Goal: Task Accomplishment & Management: Manage account settings

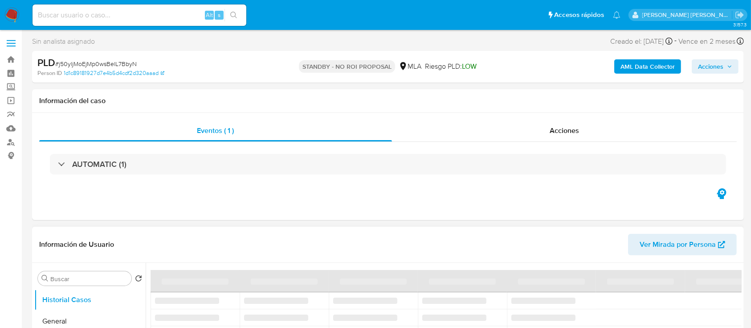
select select "10"
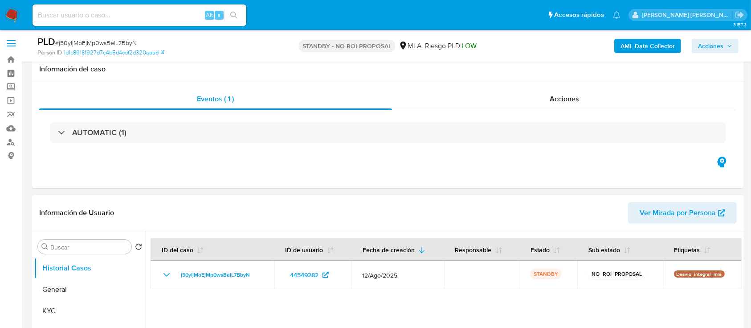
scroll to position [59, 0]
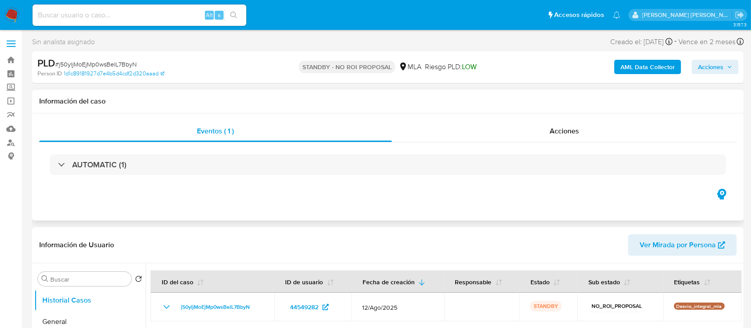
select select "10"
click at [107, 13] on input at bounding box center [140, 15] width 214 height 12
paste input "GzHD2408LnSD2WMy9JcuUcRu"
type input "GzHD2408LnSD2WMy9JcuUcRu"
click at [234, 13] on icon "search-icon" at bounding box center [233, 15] width 7 height 7
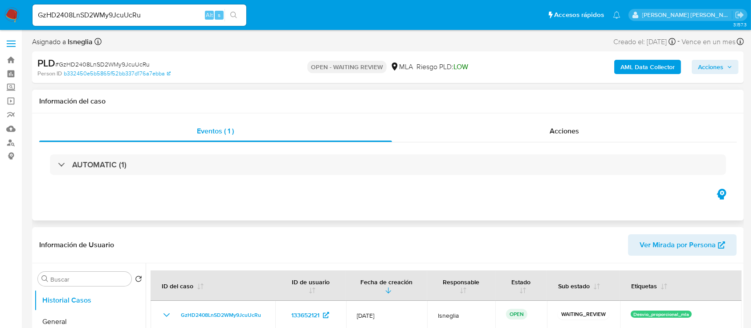
select select "10"
click at [110, 68] on div "PLD # GzHD2408LnSD2WMy9JcuUcRu" at bounding box center [152, 63] width 230 height 13
click at [110, 63] on span "# GzHD2408LnSD2WMy9JcuUcRu" at bounding box center [102, 64] width 94 height 9
copy span "GzHD2408LnSD2WMy9JcuUcRu"
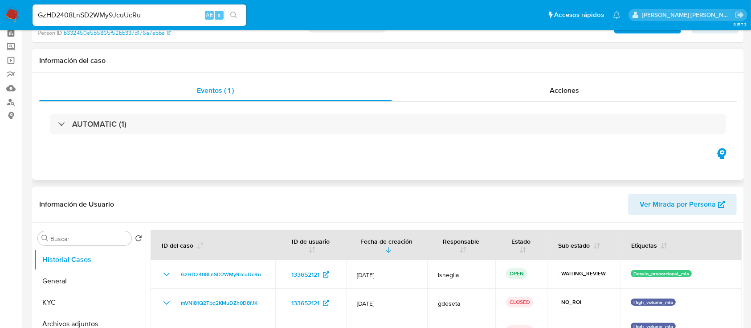
scroll to position [59, 0]
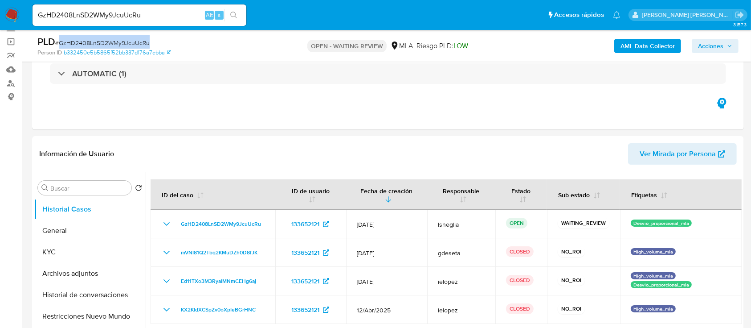
copy span "GzHD2408LnSD2WMy9JcuUcRu"
click at [12, 8] on img at bounding box center [11, 15] width 15 height 15
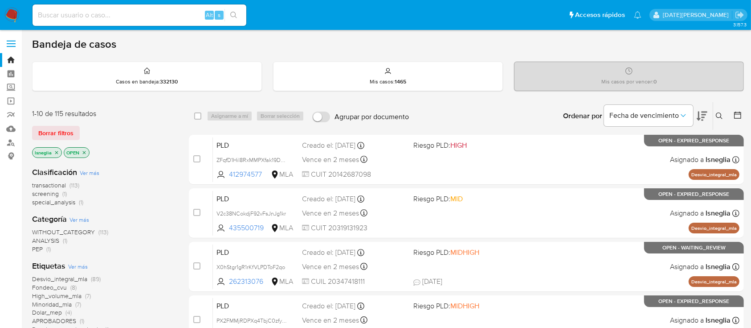
click at [721, 114] on icon at bounding box center [719, 115] width 7 height 7
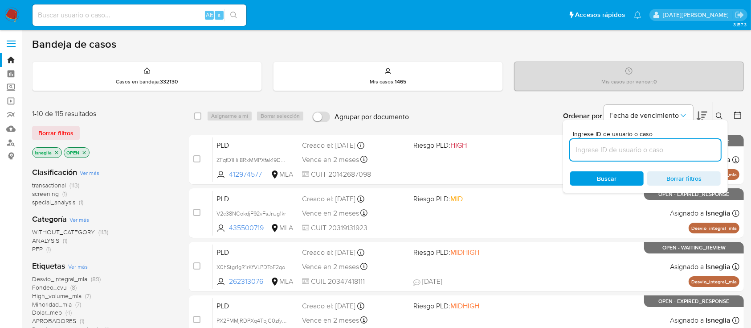
click at [642, 144] on input at bounding box center [646, 150] width 151 height 12
type input "GzHD2408LnSD2WMy9JcuUcRu"
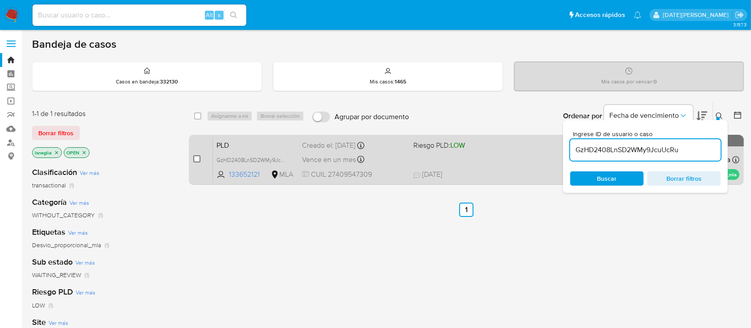
click at [196, 157] on input "checkbox" at bounding box center [196, 158] width 7 height 7
checkbox input "true"
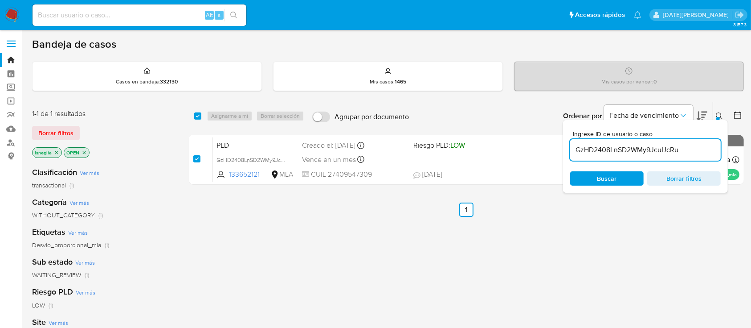
checkbox input "true"
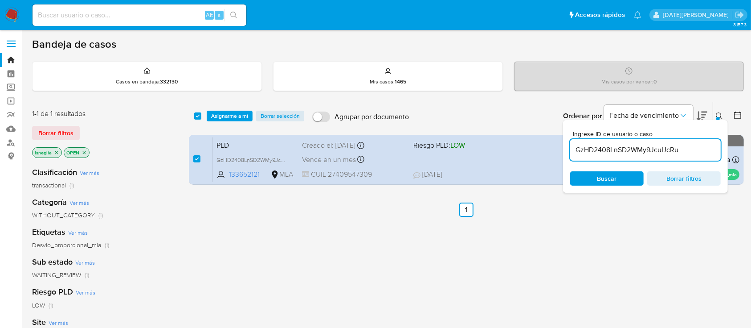
click at [229, 106] on div "select-all-cases-checkbox Asignarme a mí Borrar selección Agrupar por documento…" at bounding box center [466, 116] width 555 height 28
click at [229, 115] on span "Asignarme a mí" at bounding box center [229, 115] width 37 height 9
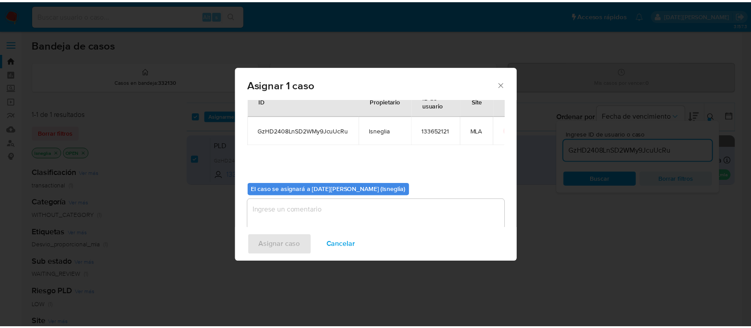
scroll to position [45, 0]
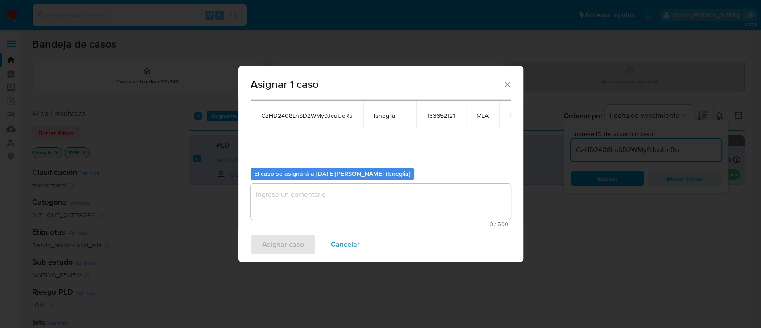
click at [340, 196] on textarea "assign-modal" at bounding box center [380, 202] width 260 height 36
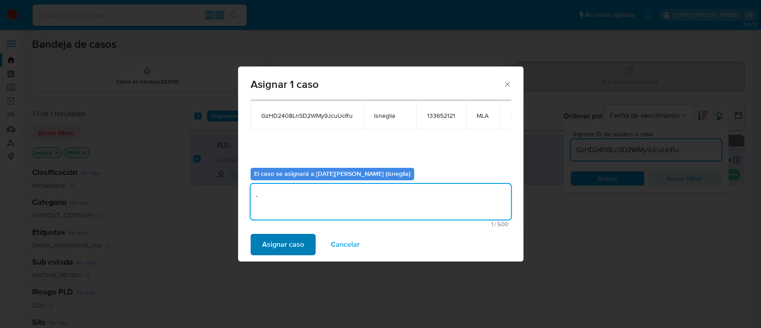
type textarea "."
click at [300, 240] on span "Asignar caso" at bounding box center [283, 244] width 42 height 20
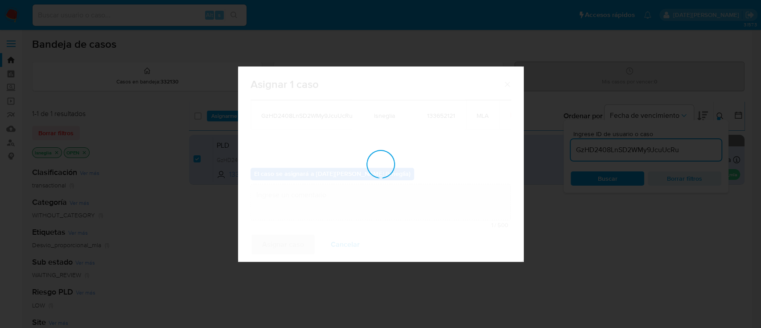
checkbox input "false"
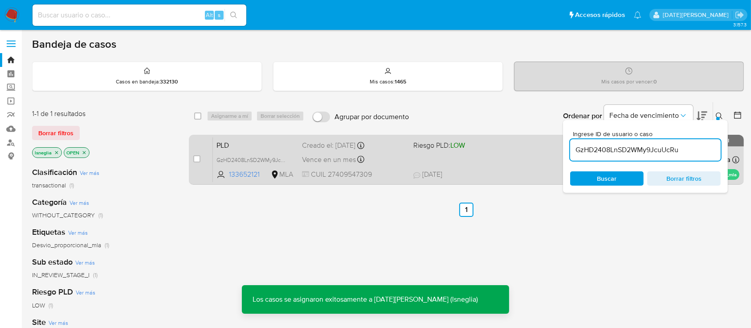
click at [234, 144] on span "PLD" at bounding box center [256, 145] width 78 height 12
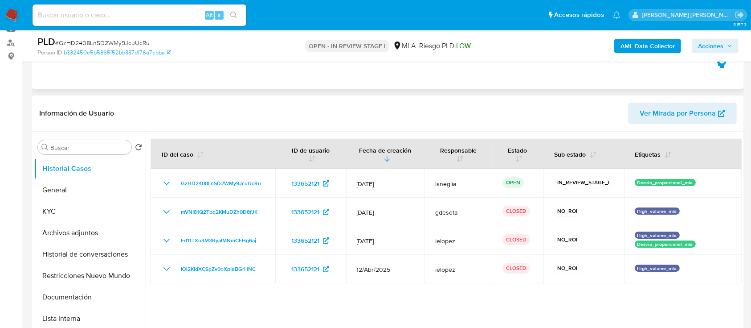
select select "10"
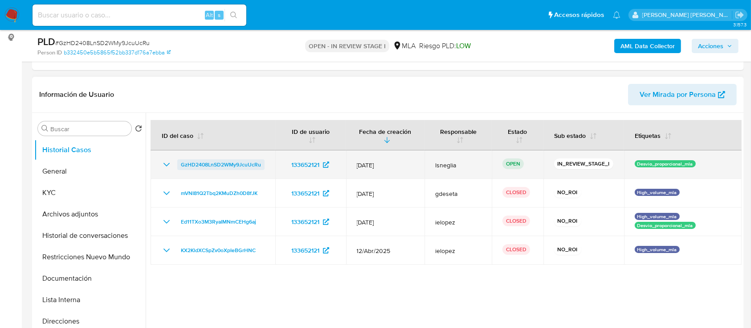
click at [195, 161] on span "GzHD2408LnSD2WMy9JcuUcRu" at bounding box center [221, 164] width 80 height 11
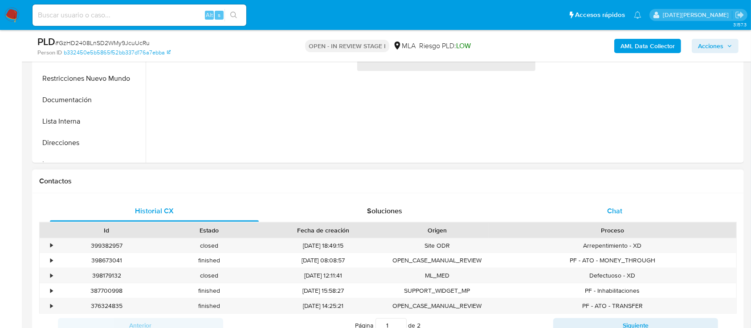
click at [619, 209] on span "Chat" at bounding box center [615, 210] width 15 height 10
select select "10"
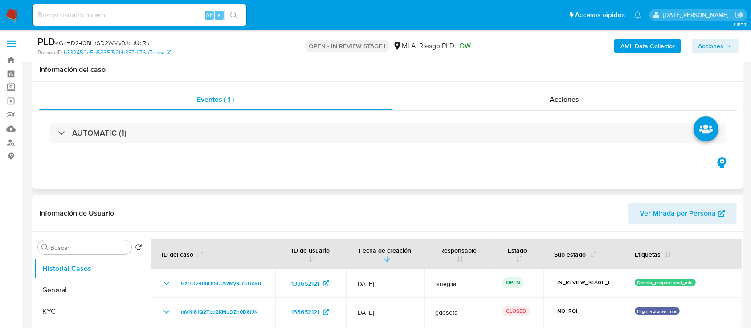
scroll to position [119, 0]
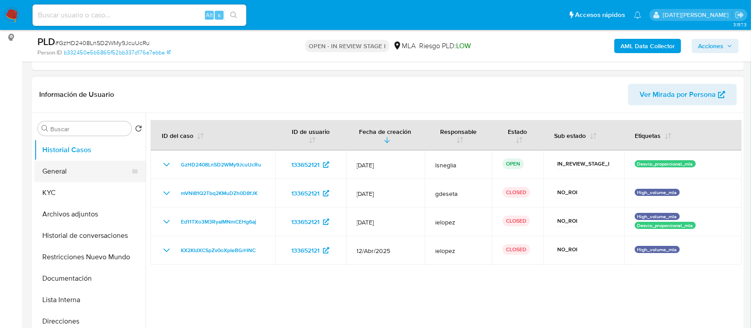
click at [53, 178] on button "General" at bounding box center [86, 170] width 104 height 21
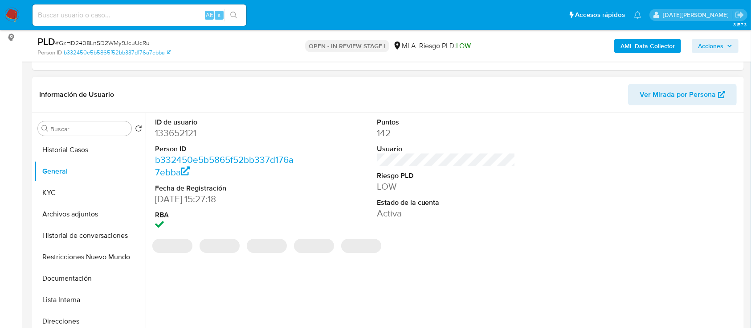
click at [183, 130] on dd "133652121" at bounding box center [224, 133] width 139 height 12
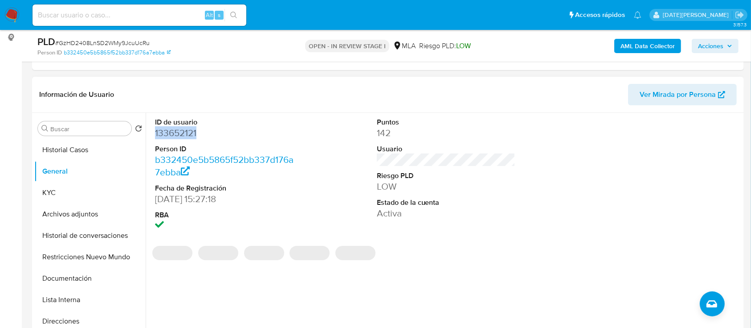
copy dd "133652121"
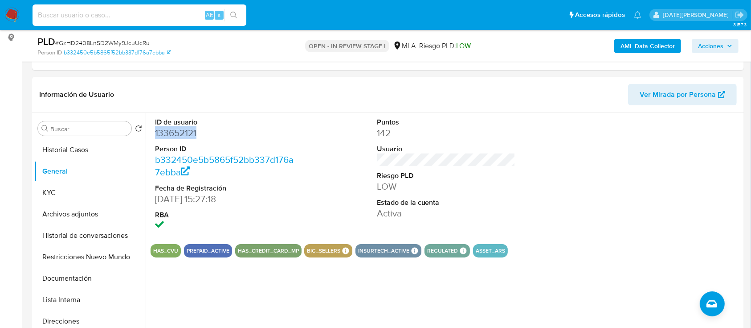
click at [108, 13] on input at bounding box center [140, 15] width 214 height 12
paste input "GzHD2408LnSD2WMy9JcuUcRu"
type input "GzHD2408LnSD2WMy9JcuUcRu"
click at [328, 109] on div "Información de Usuario Ver Mirada por Persona" at bounding box center [388, 95] width 712 height 36
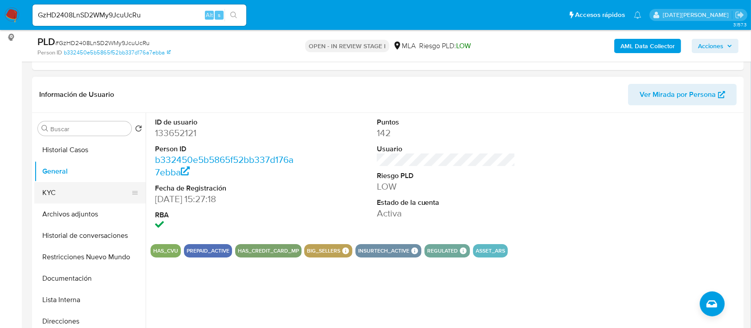
click at [94, 193] on button "KYC" at bounding box center [86, 192] width 104 height 21
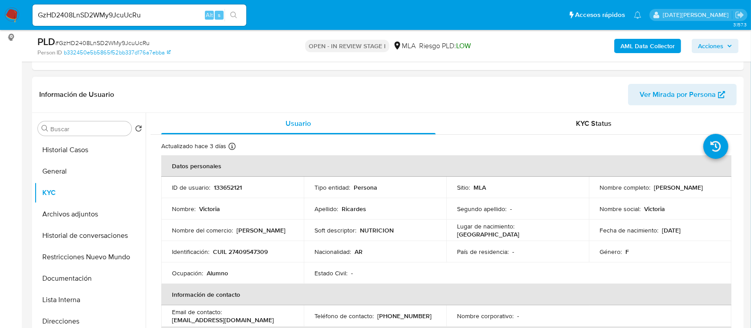
scroll to position [59, 0]
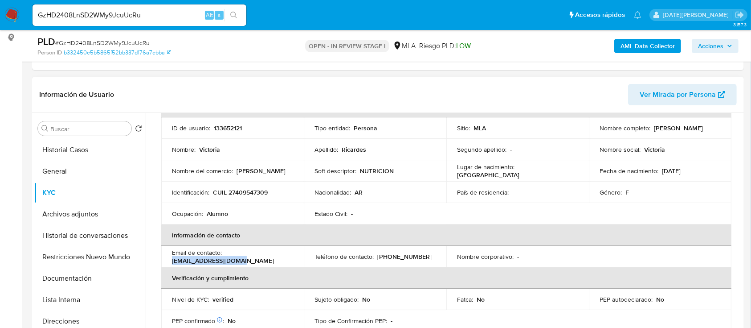
drag, startPoint x: 169, startPoint y: 259, endPoint x: 245, endPoint y: 261, distance: 75.4
click at [245, 261] on td "Email de contacto : ricardesvic@gmail.com" at bounding box center [232, 256] width 143 height 21
copy p "ricardesvic@gmail.com"
click at [77, 216] on button "Archivos adjuntos" at bounding box center [86, 213] width 104 height 21
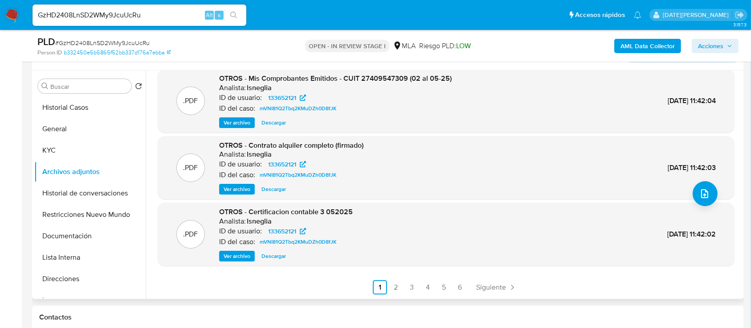
scroll to position [178, 0]
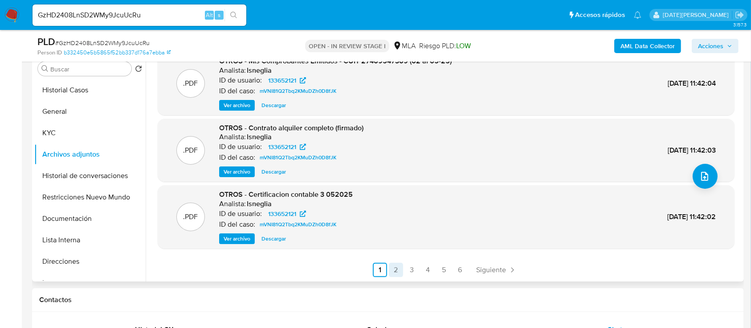
click at [393, 269] on link "2" at bounding box center [396, 270] width 14 height 14
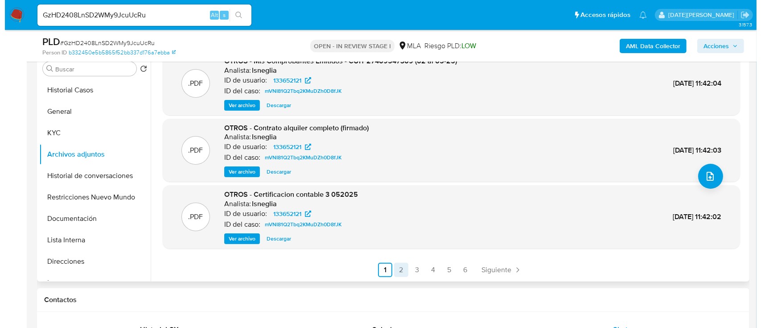
scroll to position [0, 0]
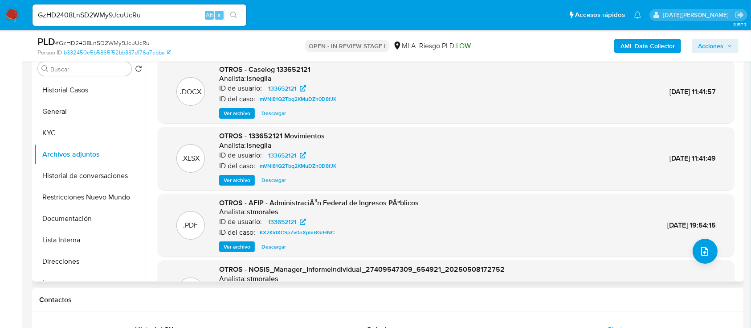
click at [234, 114] on span "Ver archivo" at bounding box center [237, 113] width 27 height 9
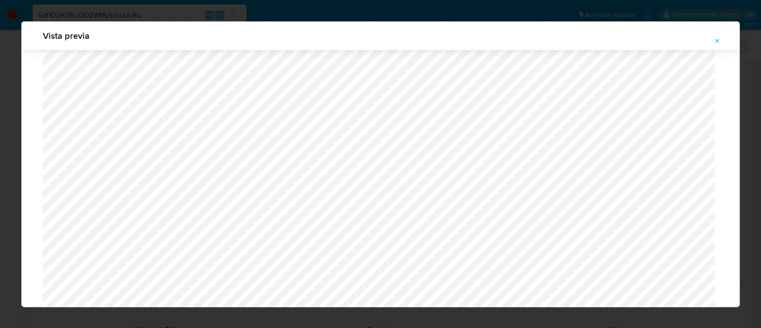
scroll to position [814, 0]
click at [714, 41] on button "Attachment preview" at bounding box center [717, 41] width 20 height 14
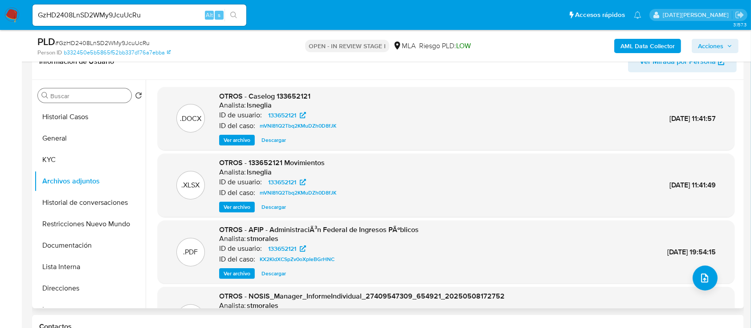
scroll to position [119, 0]
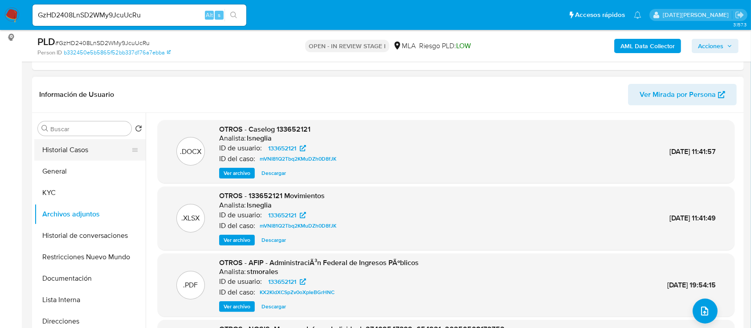
click at [53, 144] on button "Historial Casos" at bounding box center [86, 149] width 104 height 21
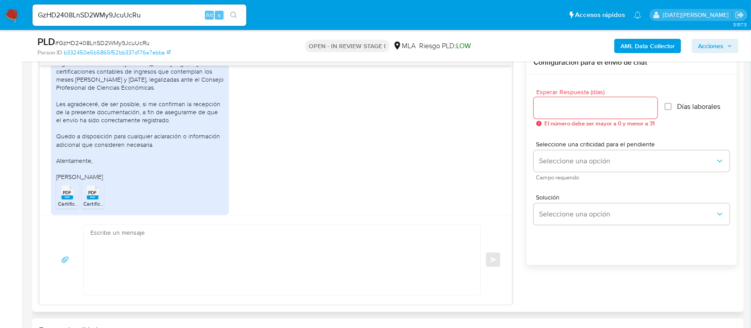
scroll to position [1101, 0]
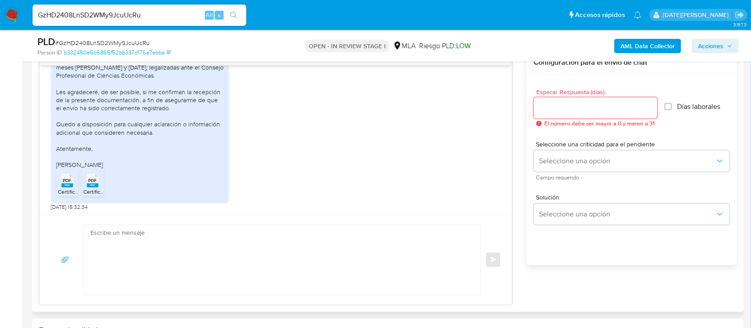
click at [62, 181] on icon at bounding box center [68, 180] width 12 height 14
click at [91, 183] on span "PDF" at bounding box center [93, 180] width 8 height 6
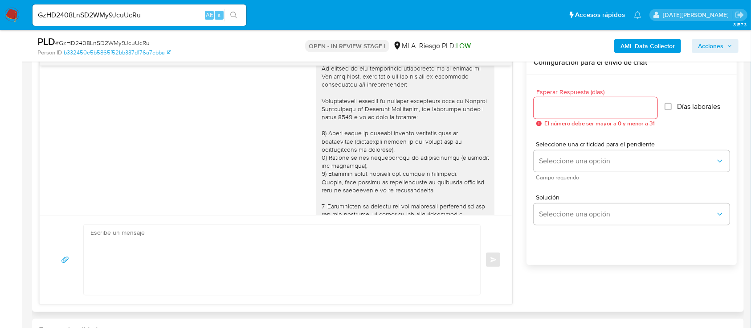
scroll to position [0, 0]
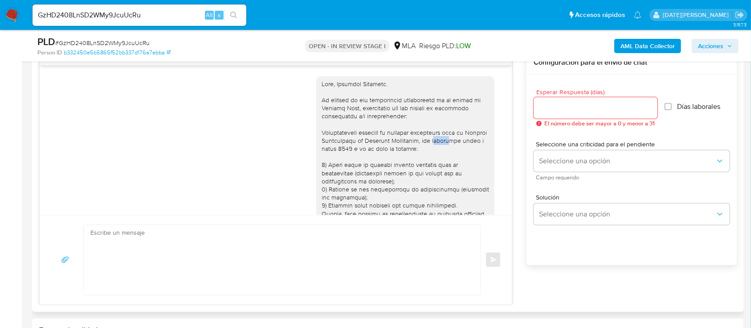
drag, startPoint x: 428, startPoint y: 139, endPoint x: 445, endPoint y: 137, distance: 17.4
click at [445, 137] on div at bounding box center [406, 246] width 168 height 333
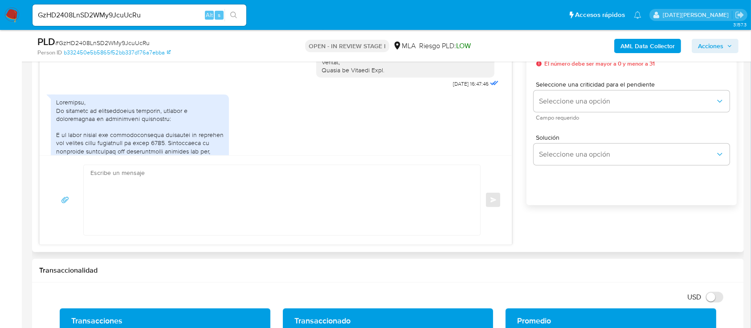
scroll to position [297, 0]
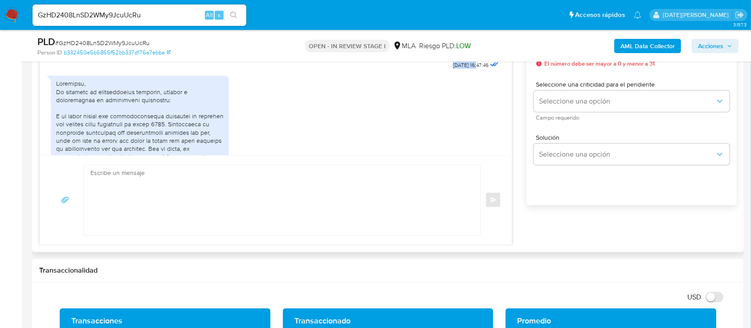
drag, startPoint x: 432, startPoint y: 71, endPoint x: 460, endPoint y: 73, distance: 27.2
copy span "01/08/2025"
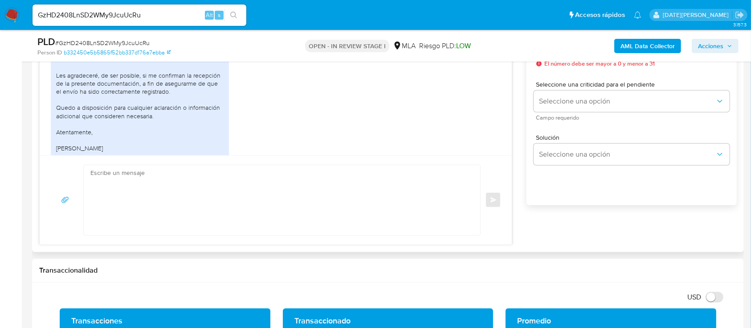
scroll to position [1101, 0]
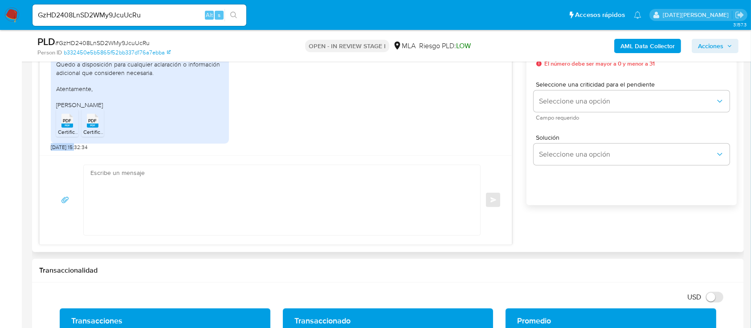
drag, startPoint x: 50, startPoint y: 144, endPoint x: 78, endPoint y: 144, distance: 27.6
click at [78, 144] on div "01/08/2025 16:47:46 PDF PDF Certificacion contable 4 07-2025.pdf PDF PDF 5. P2P…" at bounding box center [276, 80] width 472 height 149
copy span "03/09/2025"
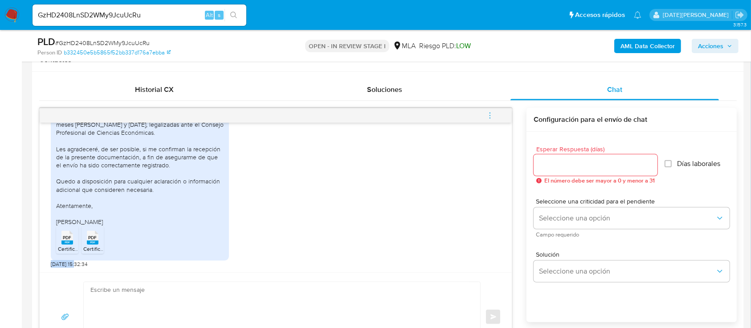
scroll to position [416, 0]
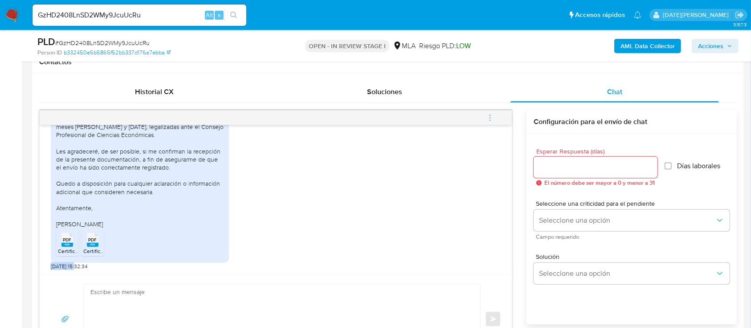
click at [492, 114] on icon "menu-action" at bounding box center [490, 118] width 8 height 8
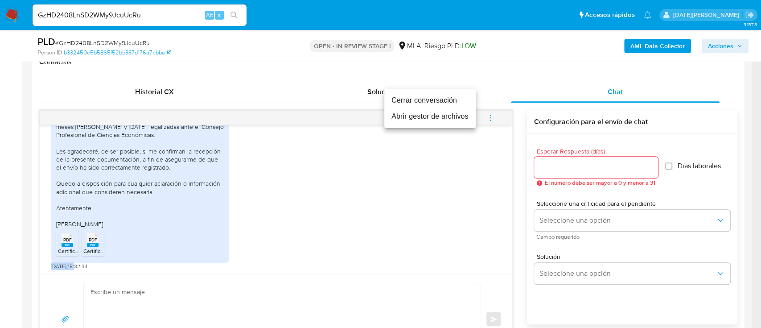
click at [419, 96] on li "Cerrar conversación" at bounding box center [429, 100] width 91 height 16
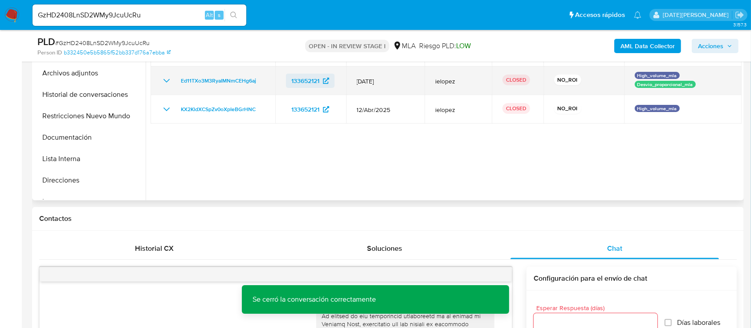
scroll to position [178, 0]
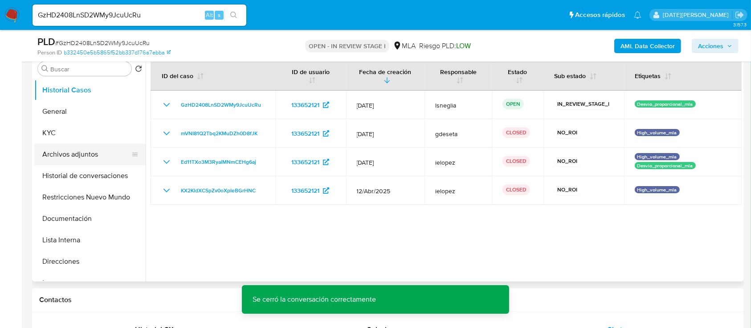
click at [93, 155] on button "Archivos adjuntos" at bounding box center [86, 154] width 104 height 21
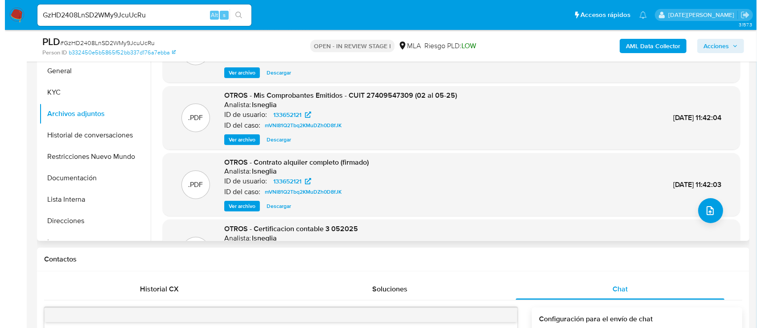
scroll to position [238, 0]
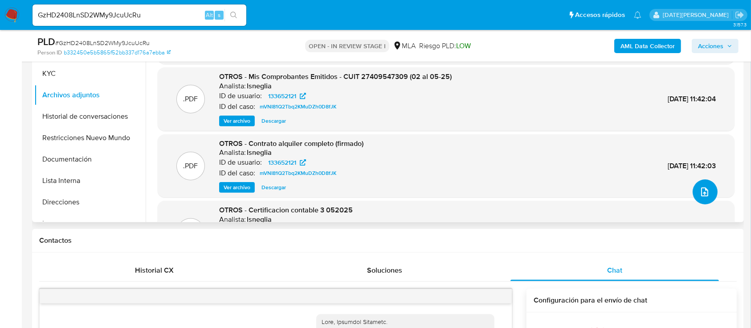
click at [696, 187] on button "upload-file" at bounding box center [705, 191] width 25 height 25
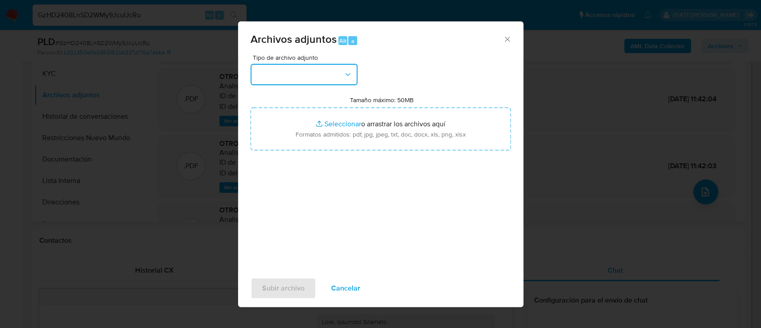
click at [282, 64] on button "button" at bounding box center [303, 74] width 107 height 21
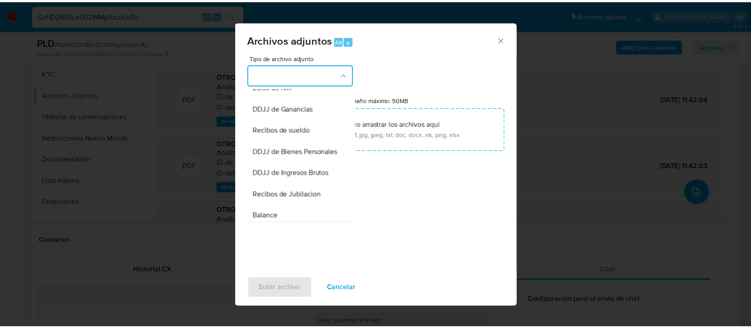
scroll to position [165, 0]
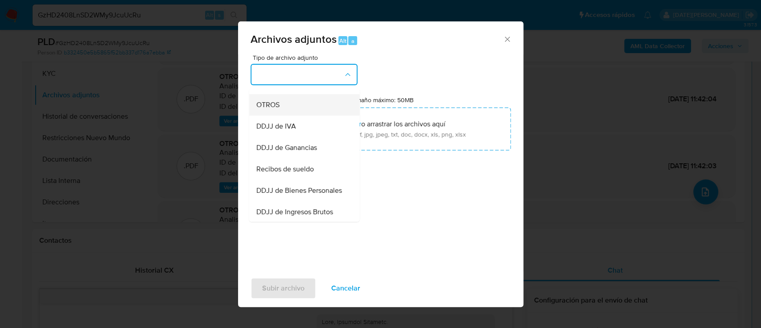
click at [277, 109] on span "OTROS" at bounding box center [267, 104] width 23 height 9
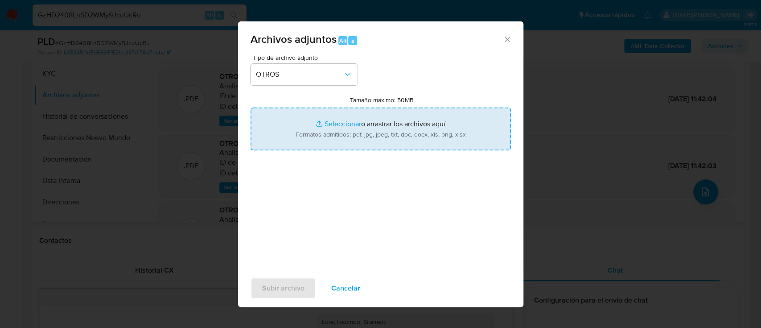
type input "C:\fakepath\133652121 Movimientos.xlsx"
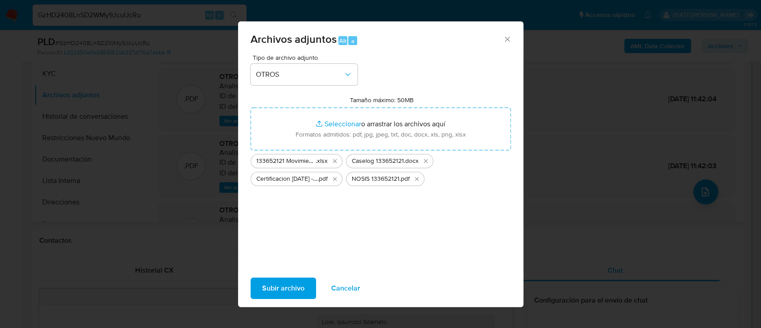
click at [304, 281] on button "Subir archivo" at bounding box center [283, 287] width 66 height 21
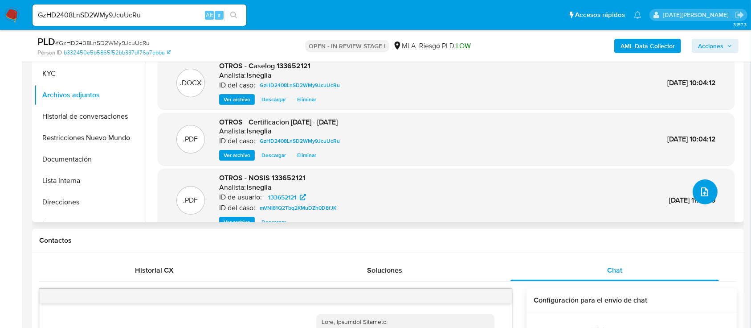
scroll to position [119, 0]
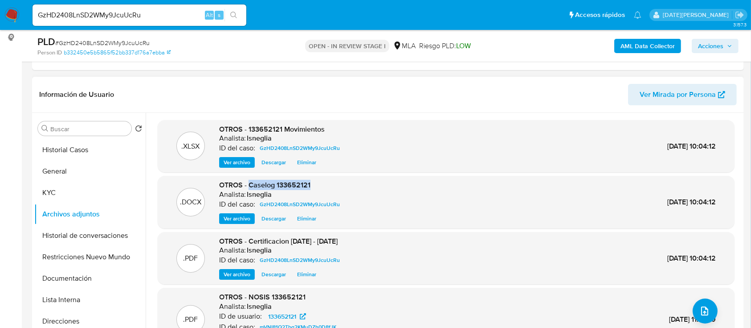
drag, startPoint x: 249, startPoint y: 184, endPoint x: 315, endPoint y: 183, distance: 66.4
click at [315, 183] on div "OTROS - Caselog 133652121 Analista: lsneglia ID del caso: GzHD2408LnSD2WMy9JcuU…" at bounding box center [281, 202] width 124 height 44
copy span "Caselog 133652121"
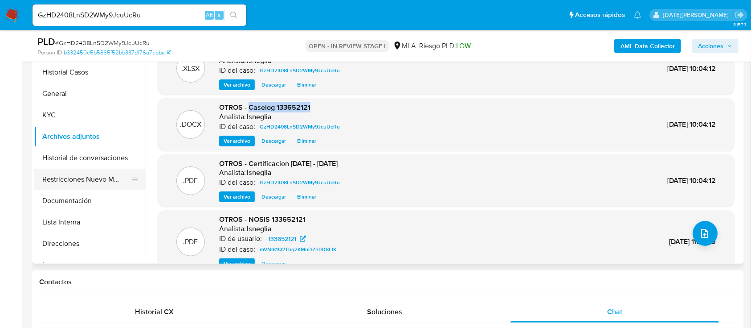
scroll to position [178, 0]
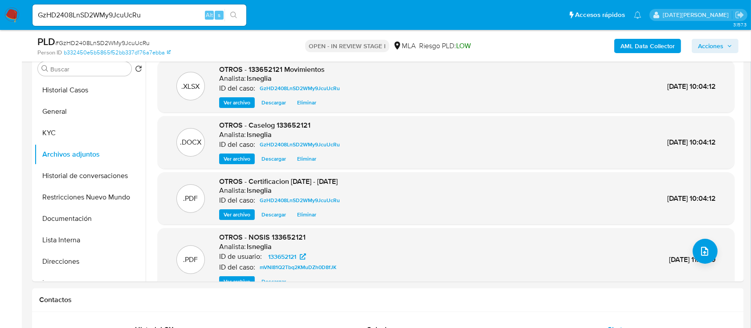
click at [661, 54] on div "AML Data Collector Acciones" at bounding box center [623, 45] width 231 height 21
click at [662, 47] on b "AML Data Collector" at bounding box center [648, 46] width 54 height 14
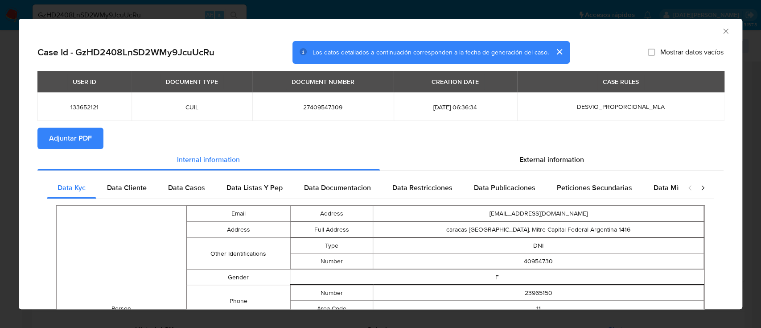
click at [64, 136] on span "Adjuntar PDF" at bounding box center [70, 138] width 43 height 20
click at [721, 31] on icon "Cerrar ventana" at bounding box center [725, 31] width 9 height 9
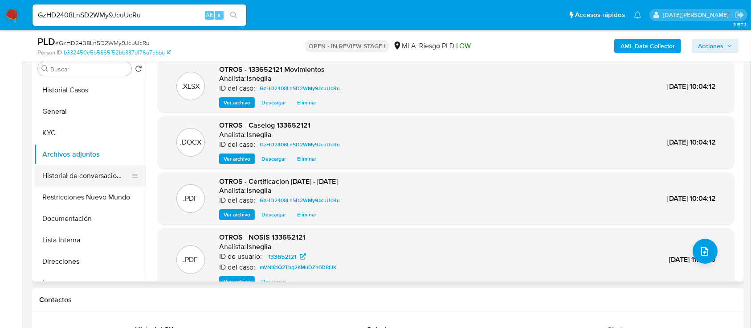
click at [83, 176] on button "Historial de conversaciones" at bounding box center [86, 175] width 104 height 21
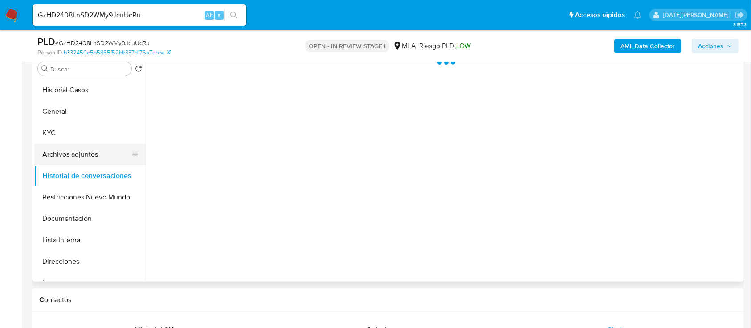
click at [82, 154] on button "Archivos adjuntos" at bounding box center [86, 154] width 104 height 21
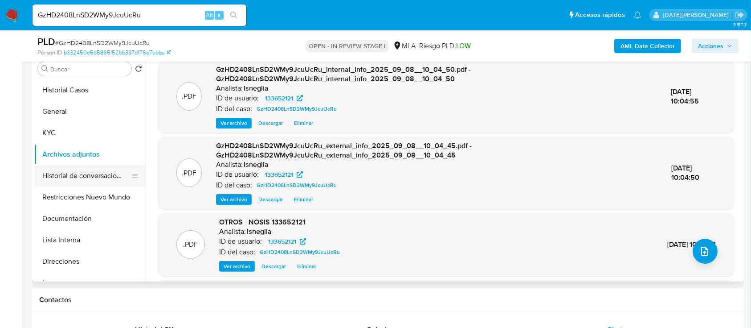
click at [89, 174] on button "Historial de conversaciones" at bounding box center [86, 175] width 104 height 21
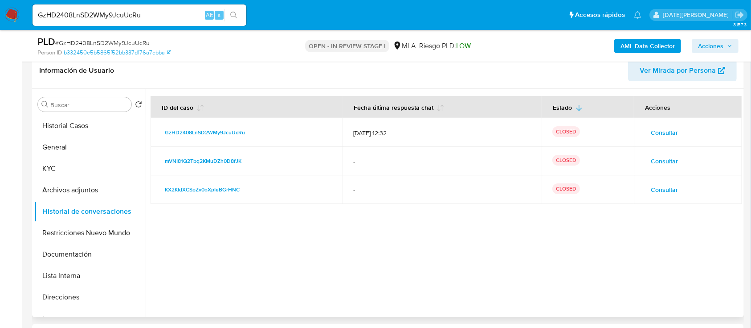
scroll to position [119, 0]
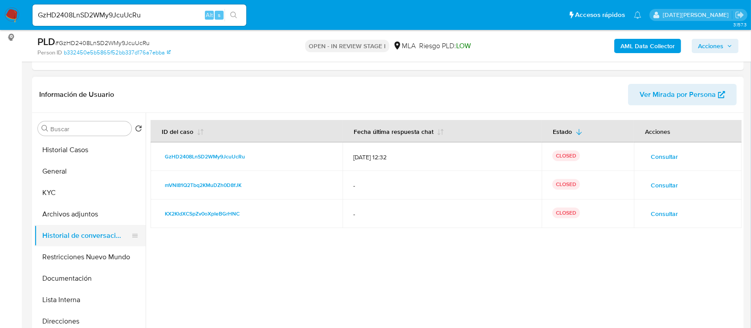
click at [79, 226] on button "Historial de conversaciones" at bounding box center [86, 235] width 104 height 21
click at [81, 217] on button "Archivos adjuntos" at bounding box center [86, 213] width 104 height 21
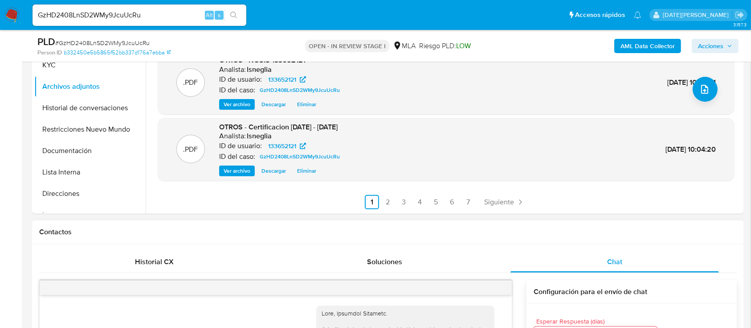
scroll to position [297, 0]
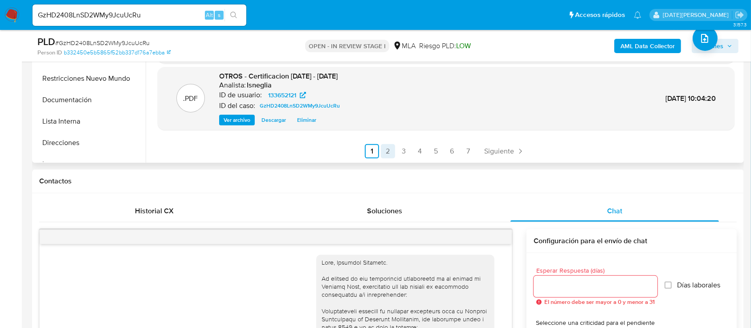
click at [382, 148] on link "2" at bounding box center [388, 151] width 14 height 14
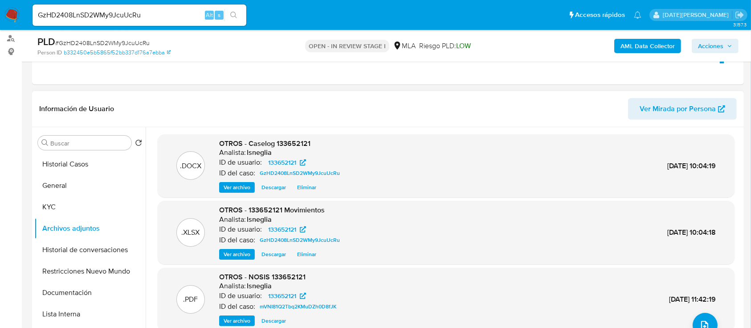
scroll to position [59, 0]
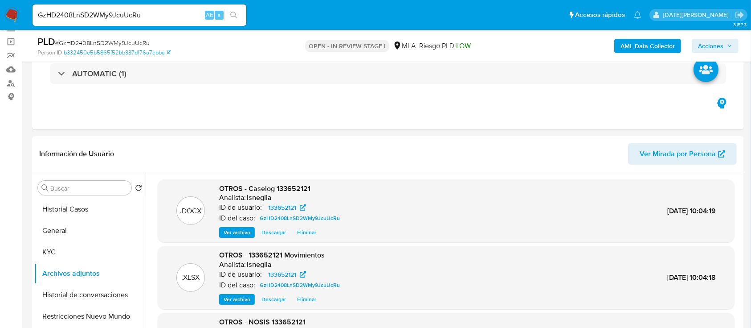
click at [720, 49] on span "Acciones" at bounding box center [710, 46] width 25 height 14
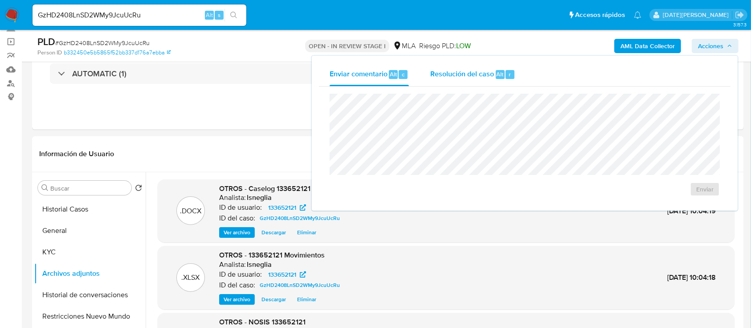
click at [486, 72] on span "Resolución del caso" at bounding box center [463, 74] width 64 height 10
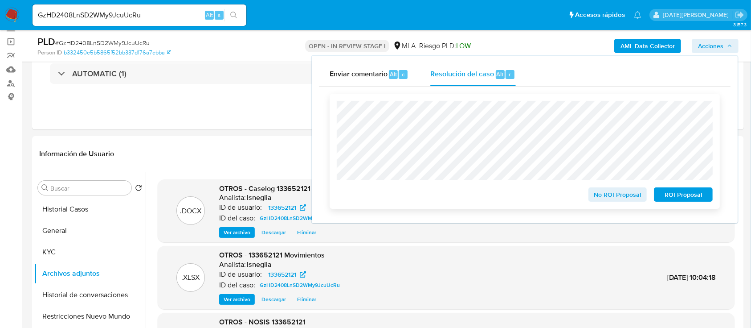
click at [613, 194] on span "No ROI Proposal" at bounding box center [618, 194] width 46 height 12
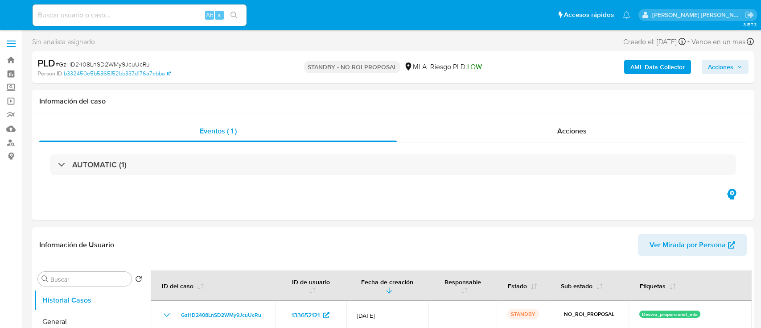
select select "10"
